Goal: Transaction & Acquisition: Purchase product/service

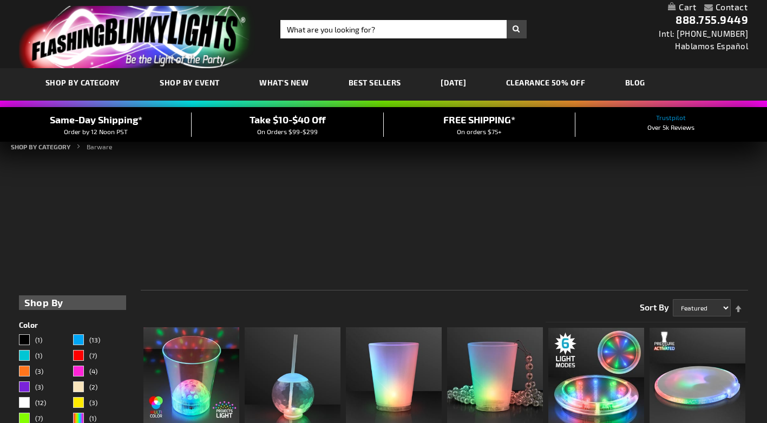
click at [298, 30] on input "Search" at bounding box center [403, 29] width 246 height 18
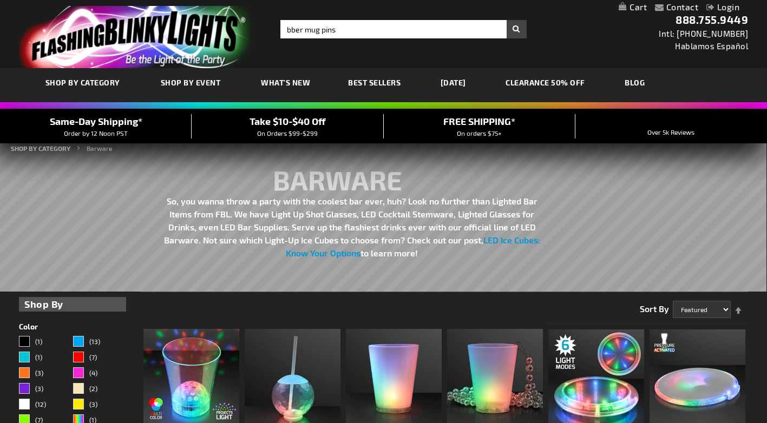
type input "bber mug pins"
click at [507, 20] on button "Search" at bounding box center [517, 29] width 20 height 18
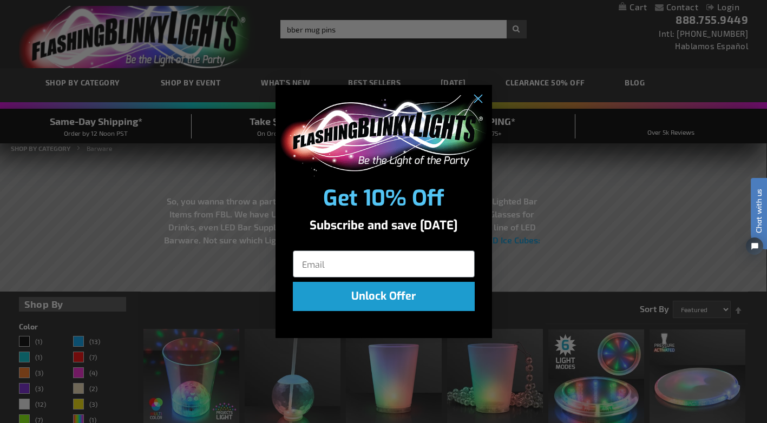
type input "e"
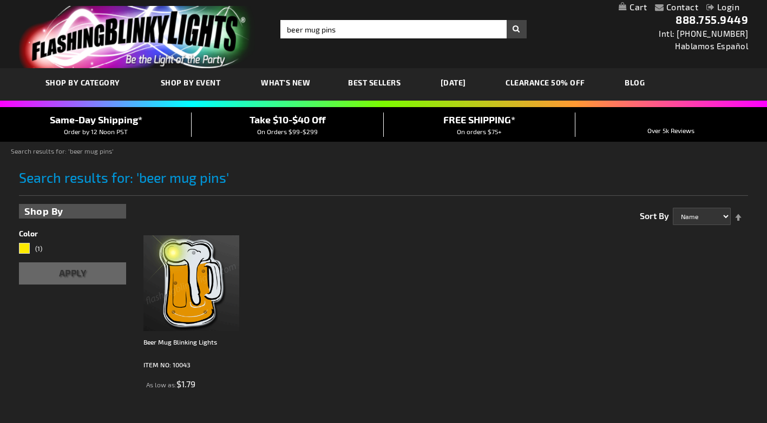
click at [209, 293] on img at bounding box center [191, 283] width 96 height 96
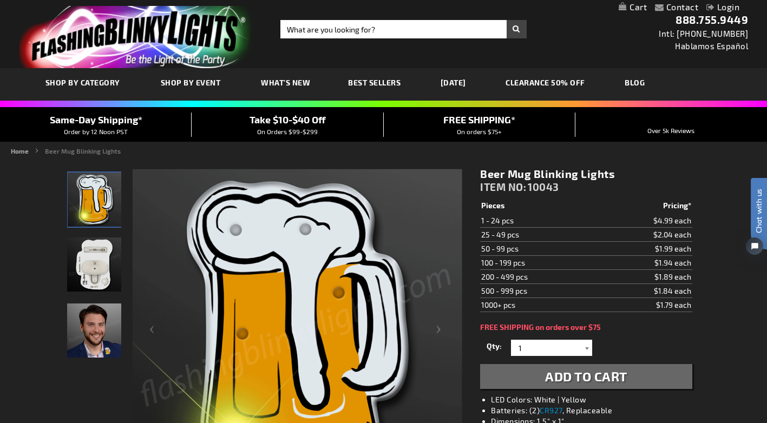
click at [586, 349] on div at bounding box center [586, 348] width 11 height 16
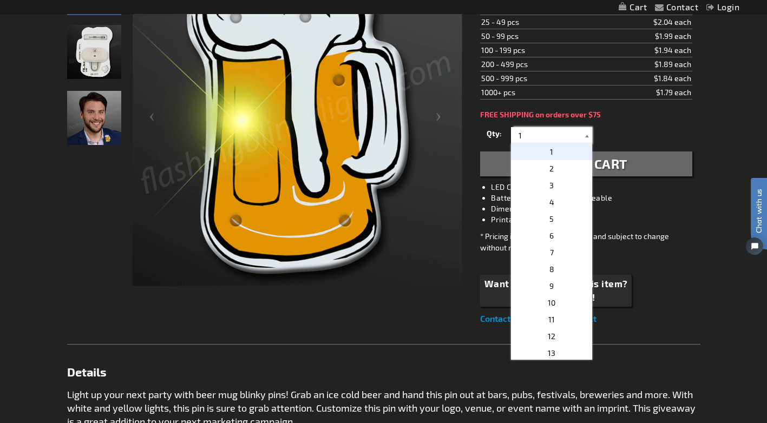
scroll to position [271, 0]
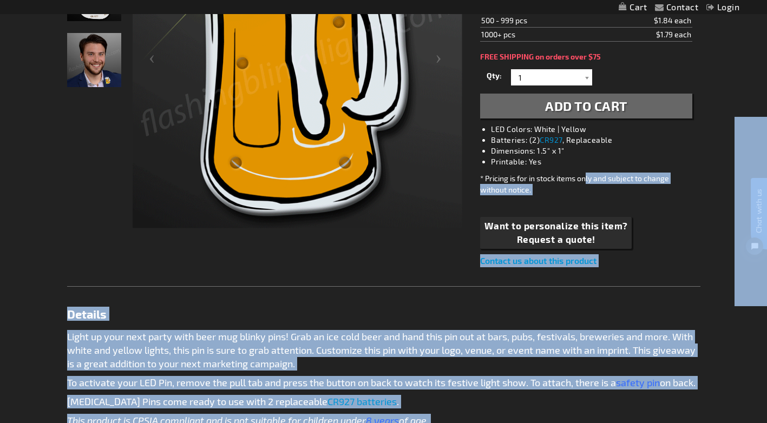
drag, startPoint x: 588, startPoint y: 106, endPoint x: 587, endPoint y: 172, distance: 66.6
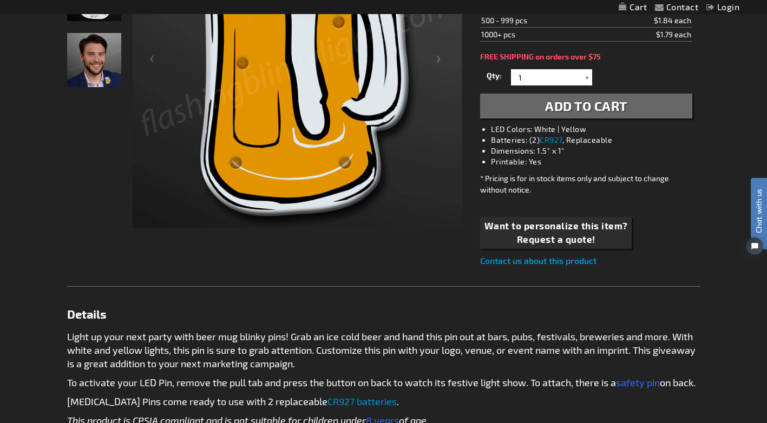
drag, startPoint x: 587, startPoint y: 172, endPoint x: 584, endPoint y: 76, distance: 95.8
click at [584, 76] on div at bounding box center [586, 77] width 11 height 16
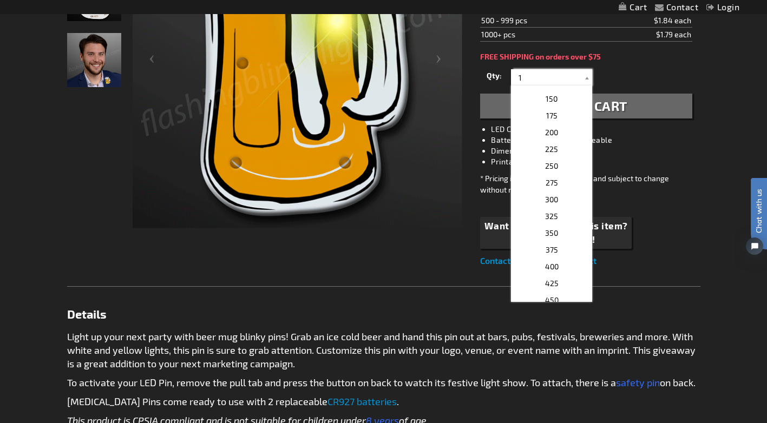
scroll to position [476, 0]
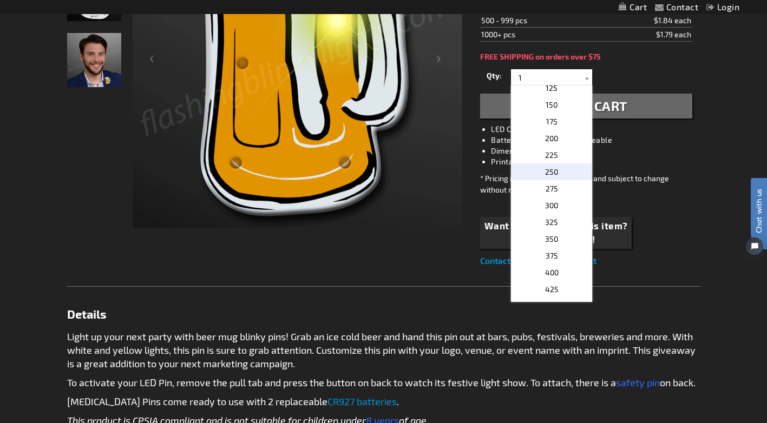
click at [553, 166] on p "250" at bounding box center [551, 171] width 81 height 17
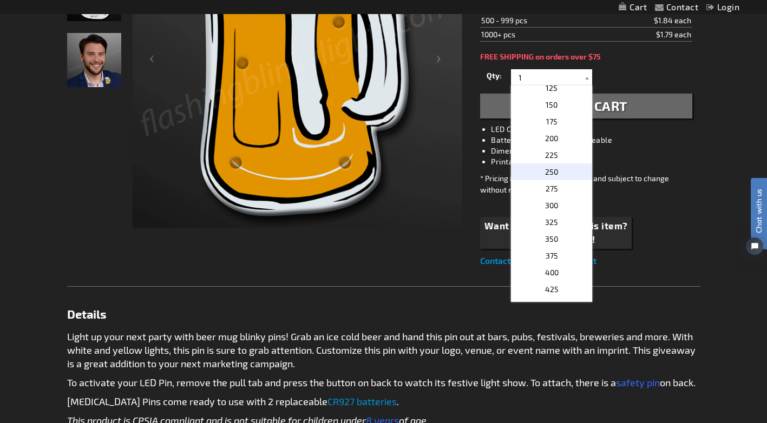
type input "250"
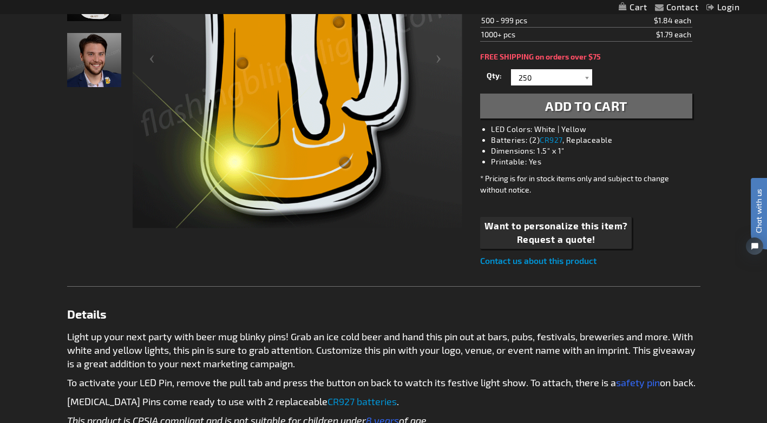
click at [542, 107] on button "Add to Cart" at bounding box center [586, 106] width 212 height 25
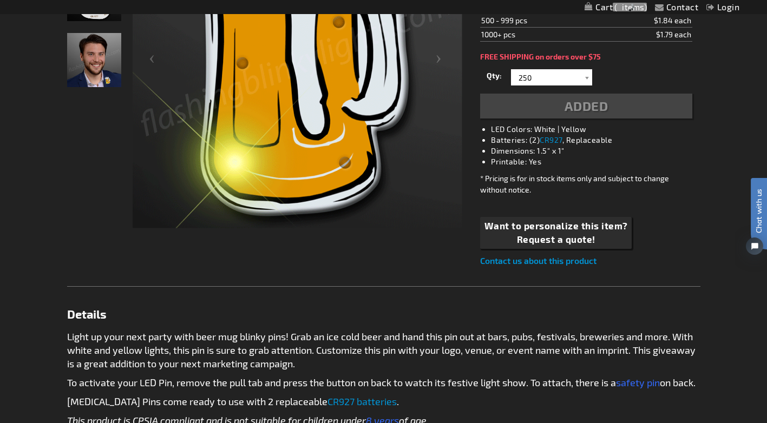
scroll to position [295, 0]
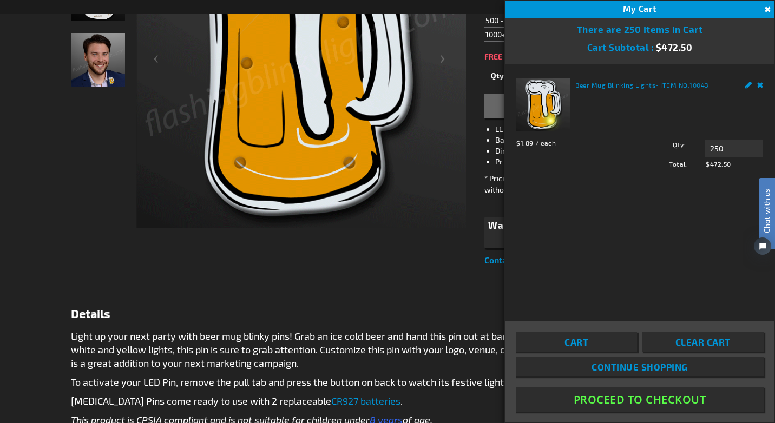
click at [766, 6] on button "Close" at bounding box center [766, 10] width 12 height 12
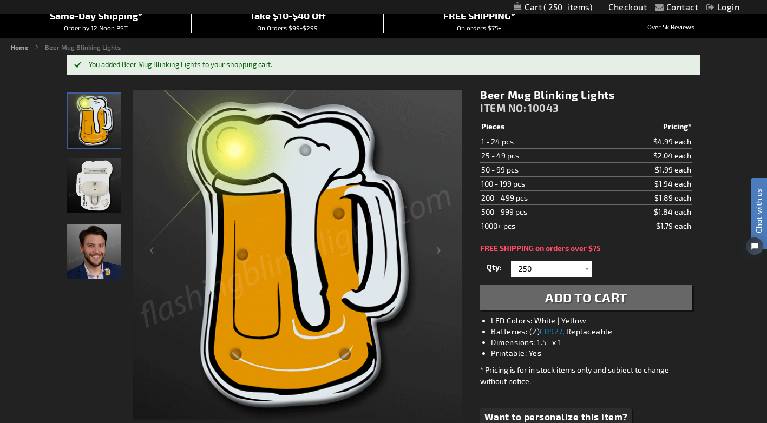
scroll to position [25, 0]
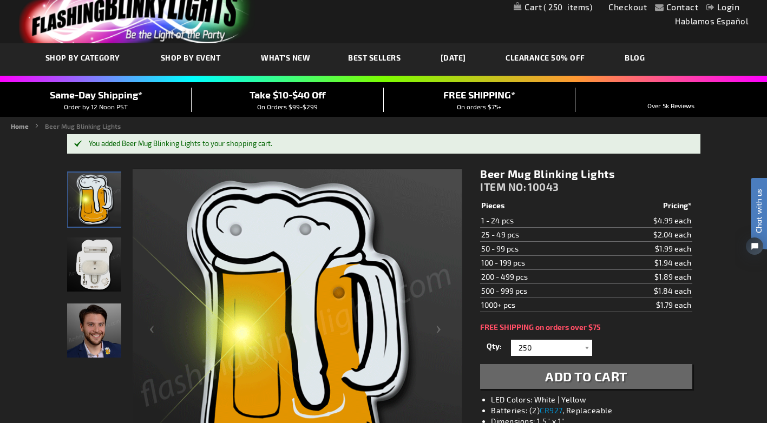
click at [533, 275] on td "200 - 499 pcs" at bounding box center [538, 276] width 116 height 14
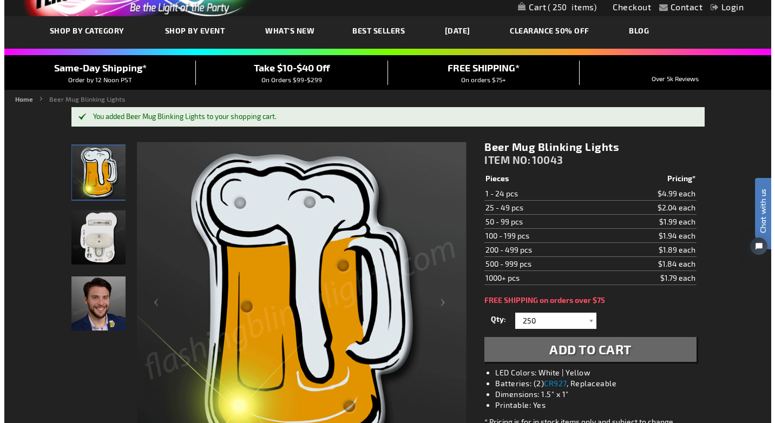
scroll to position [0, 0]
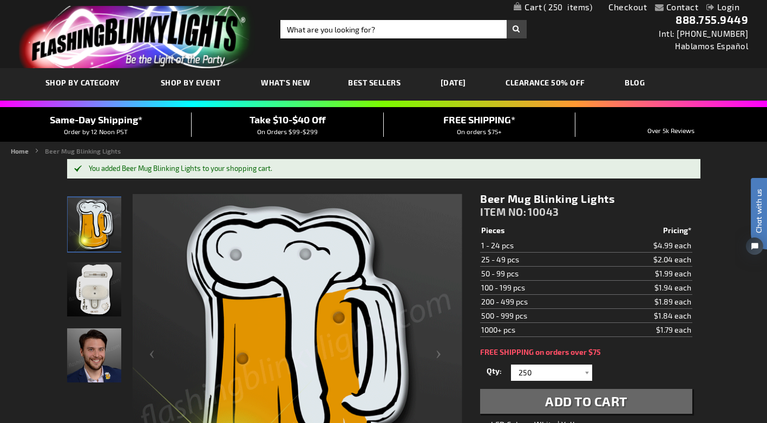
click at [537, 12] on link "My Cart 250 250 items" at bounding box center [553, 7] width 78 height 10
